Goal: Obtain resource: Obtain resource

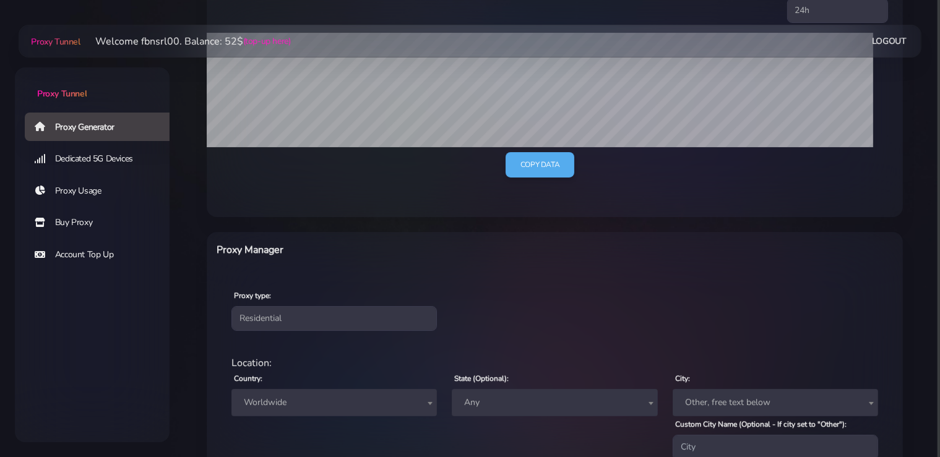
scroll to position [392, 0]
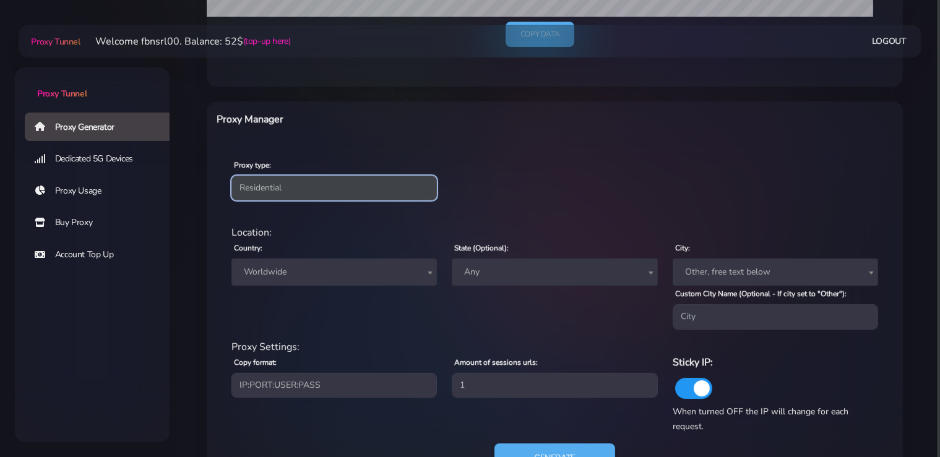
select select "static"
click option "Static" at bounding box center [0, 0] width 0 height 0
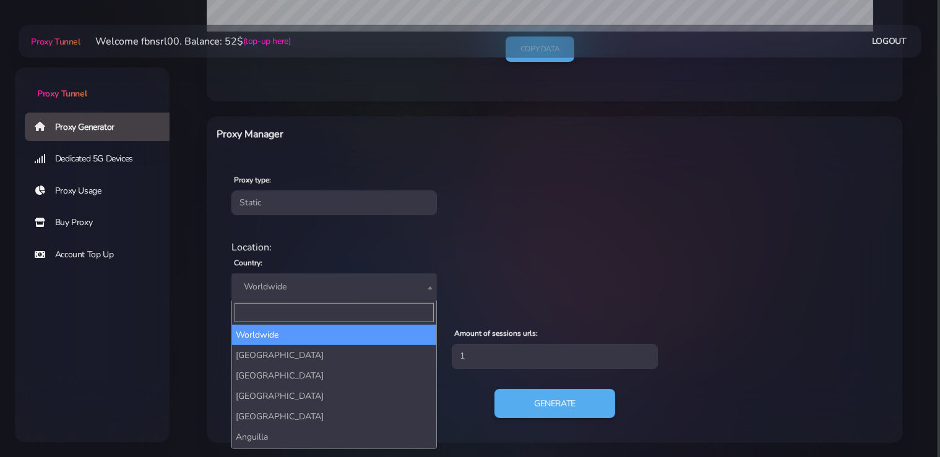
click at [286, 286] on span "Worldwide" at bounding box center [334, 286] width 191 height 17
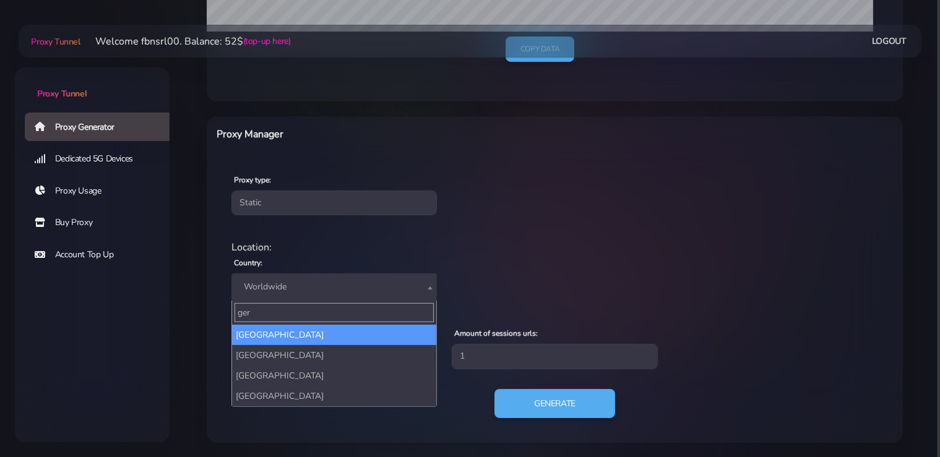
type input "ger"
select select "DE"
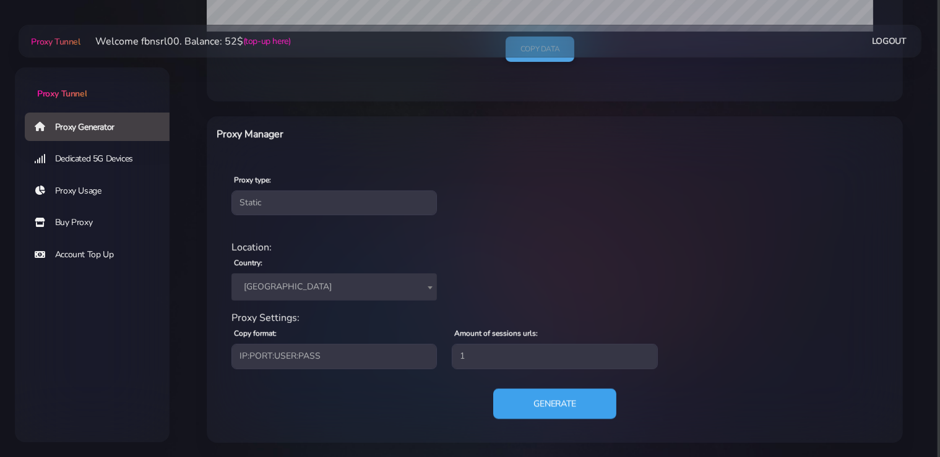
click at [553, 405] on button "Generate" at bounding box center [554, 404] width 123 height 30
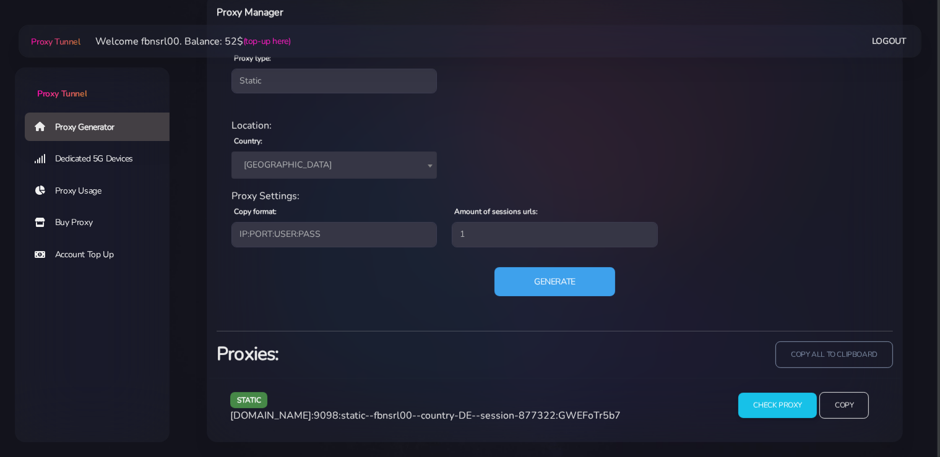
scroll to position [497, 0]
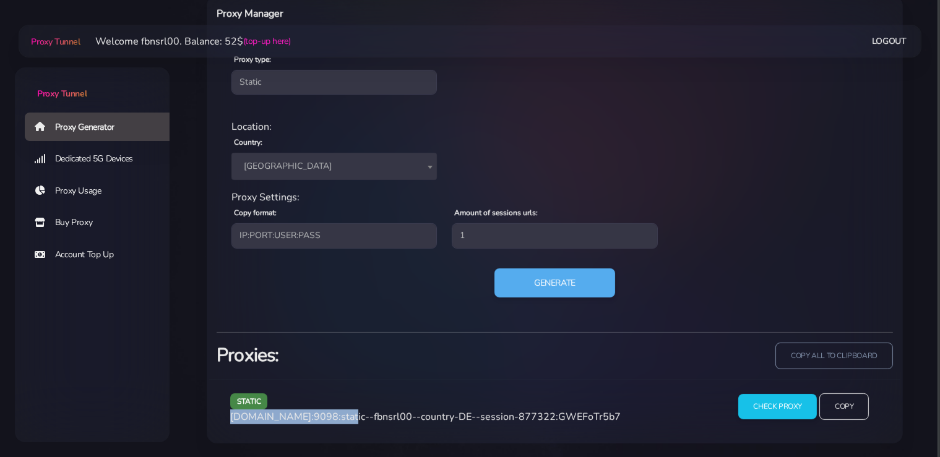
drag, startPoint x: 338, startPoint y: 418, endPoint x: 265, endPoint y: 415, distance: 73.7
click at [229, 417] on div "static [DOMAIN_NAME]:9098:static--fbnsrl00--country-DE--session-877322:GWEFoTr5…" at bounding box center [472, 412] width 498 height 37
copy span "[DOMAIN_NAME]:9098"
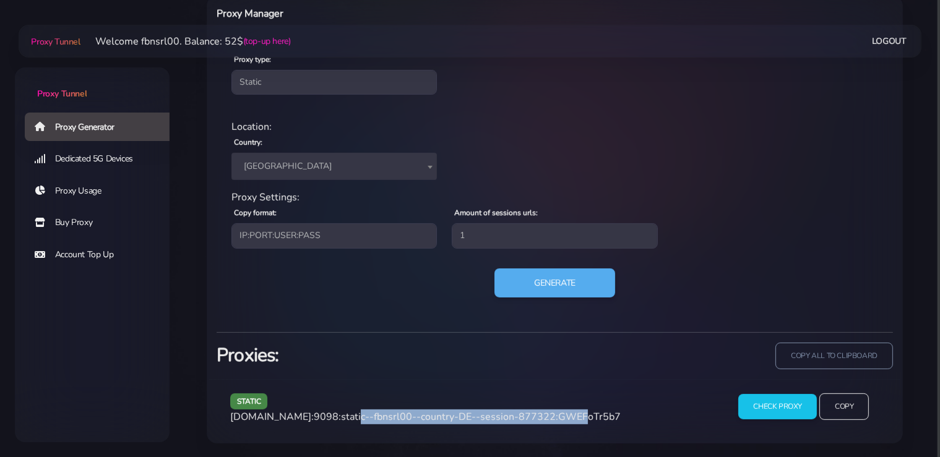
drag, startPoint x: 551, startPoint y: 416, endPoint x: 340, endPoint y: 418, distance: 210.4
click at [340, 418] on span "[DOMAIN_NAME]:9098:static--fbnsrl00--country-DE--session-877322:GWEFoTr5b7" at bounding box center [425, 417] width 390 height 14
copy span "static--fbnsrl00--country-DE--session-877322"
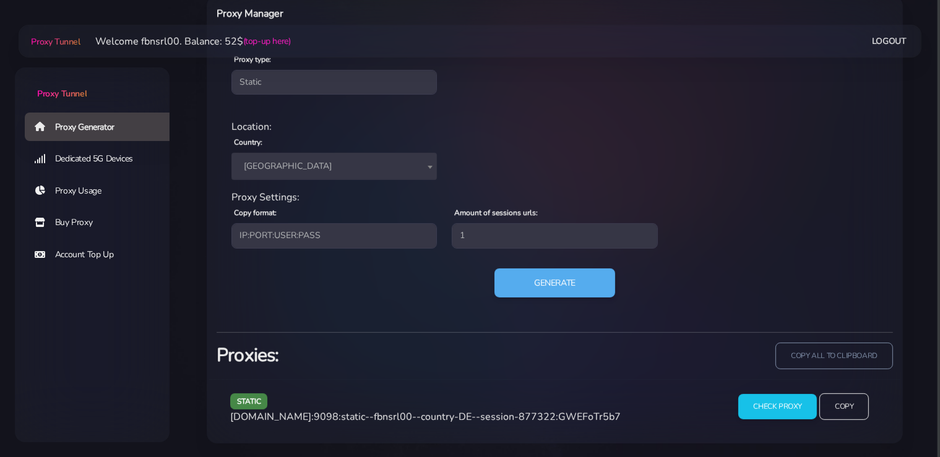
click at [580, 417] on span "[DOMAIN_NAME]:9098:static--fbnsrl00--country-DE--session-877322:GWEFoTr5b7" at bounding box center [425, 417] width 390 height 14
copy span "GWEFoTr5b7"
